Goal: Download file/media

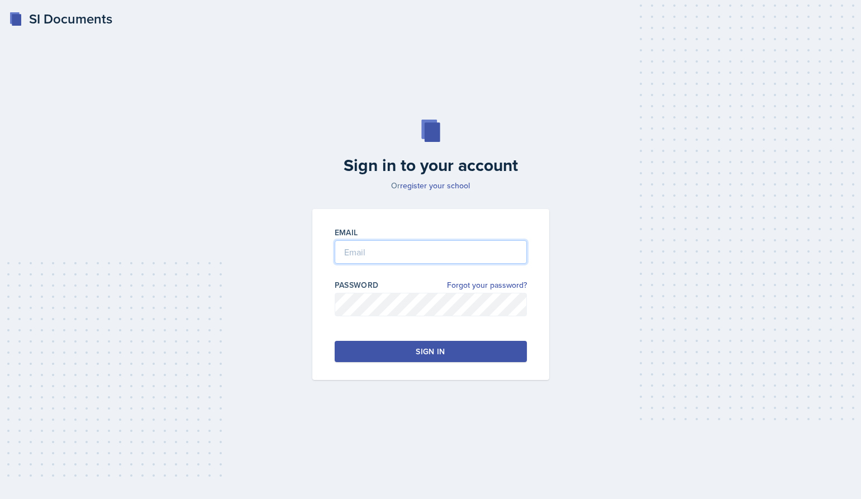
type input "[PERSON_NAME][EMAIL_ADDRESS][PERSON_NAME][DOMAIN_NAME]"
click at [422, 341] on button "Sign in" at bounding box center [431, 351] width 192 height 21
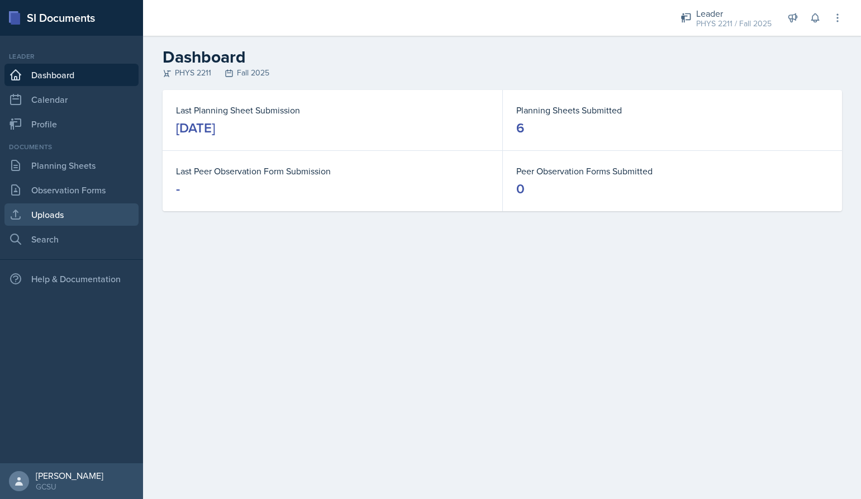
drag, startPoint x: 41, startPoint y: 214, endPoint x: 52, endPoint y: 206, distance: 14.1
click at [41, 214] on link "Uploads" at bounding box center [71, 214] width 134 height 22
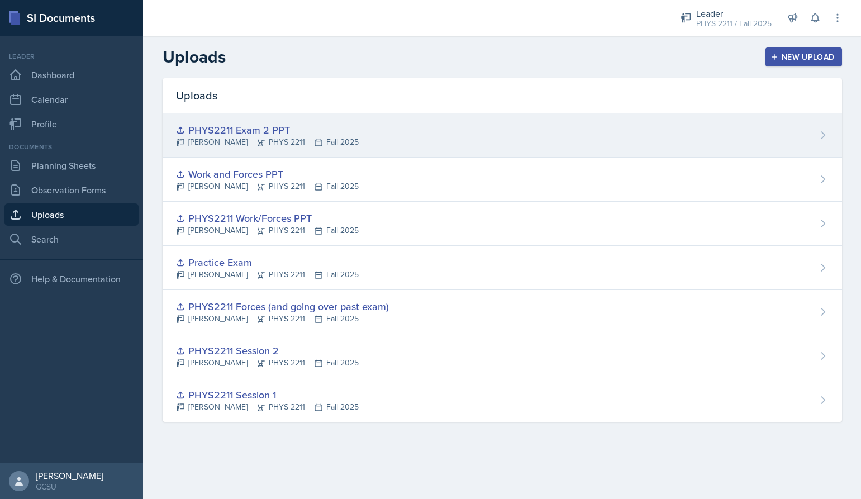
click at [304, 133] on div "PHYS2211 Exam 2 PPT" at bounding box center [267, 129] width 183 height 15
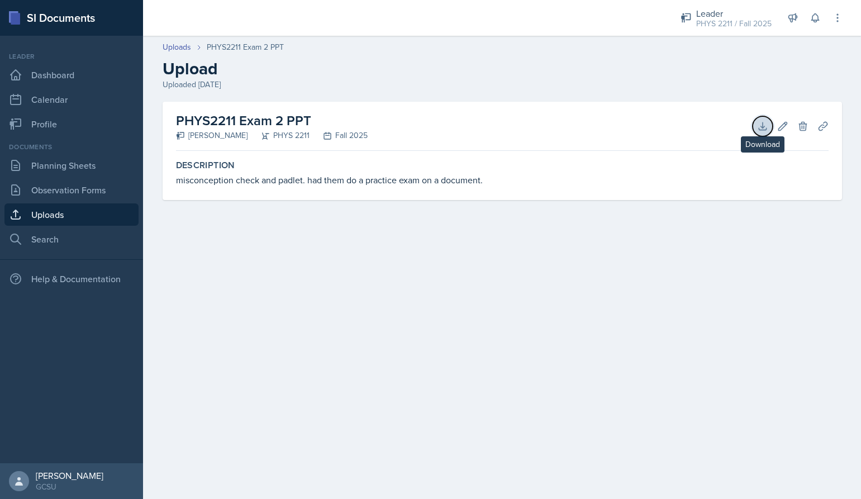
click at [760, 127] on icon at bounding box center [762, 126] width 11 height 11
